Goal: Task Accomplishment & Management: Complete application form

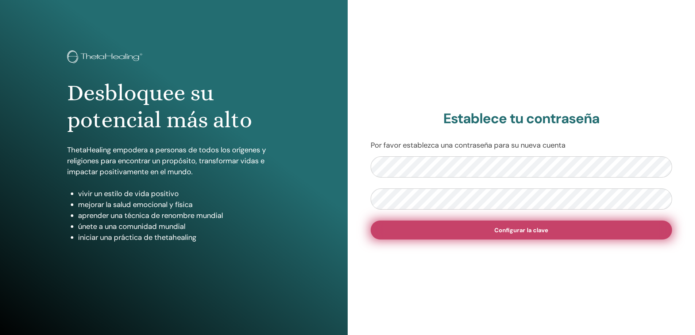
click at [549, 232] on button "Configurar la clave" at bounding box center [522, 230] width 302 height 19
click at [507, 232] on span "Configurar la clave" at bounding box center [522, 231] width 54 height 8
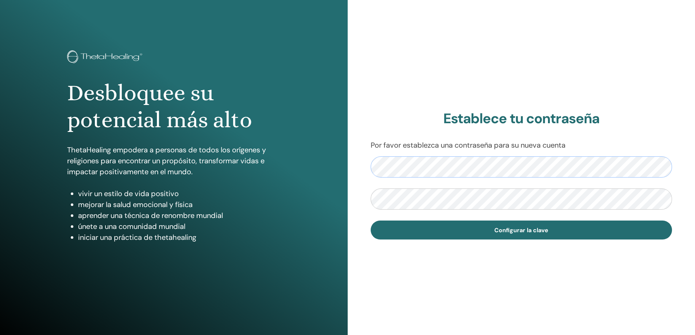
click at [330, 170] on div "Desbloquee su potencial más alto ThetaHealing empodera a personas de todos los …" at bounding box center [347, 175] width 695 height 350
click at [366, 324] on div "Establece tu contraseña Por favor establezca una contraseña para su nueva cuent…" at bounding box center [522, 175] width 348 height 350
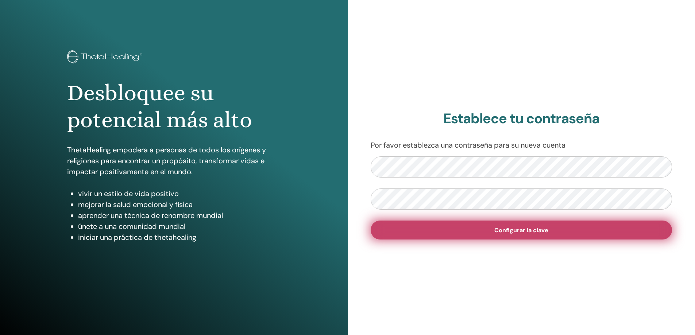
click at [504, 235] on button "Configurar la clave" at bounding box center [522, 230] width 302 height 19
